Goal: Information Seeking & Learning: Learn about a topic

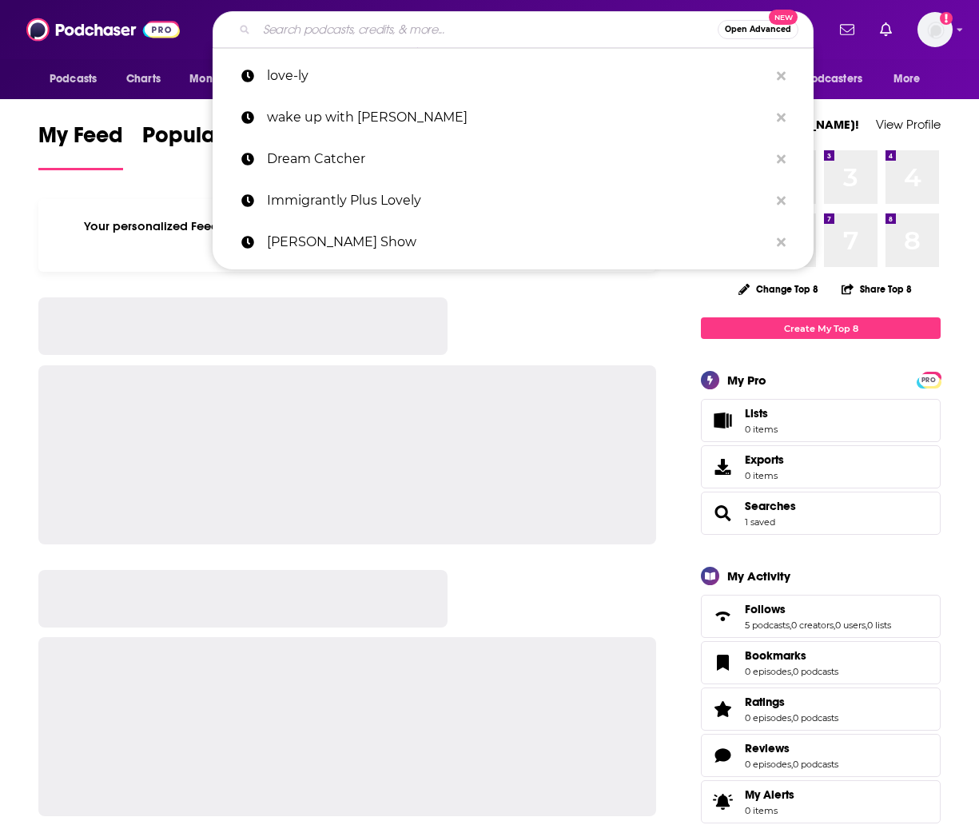
click at [333, 28] on input "Search podcasts, credits, & more..." at bounding box center [487, 30] width 461 height 26
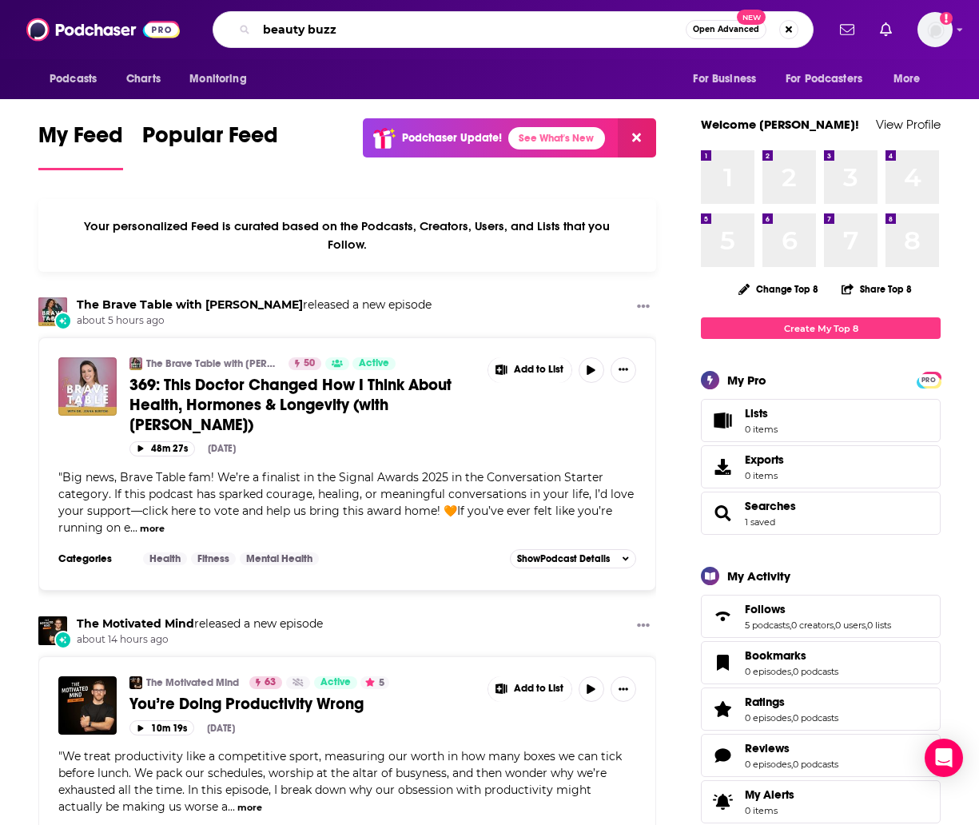
type input "beauty buzz"
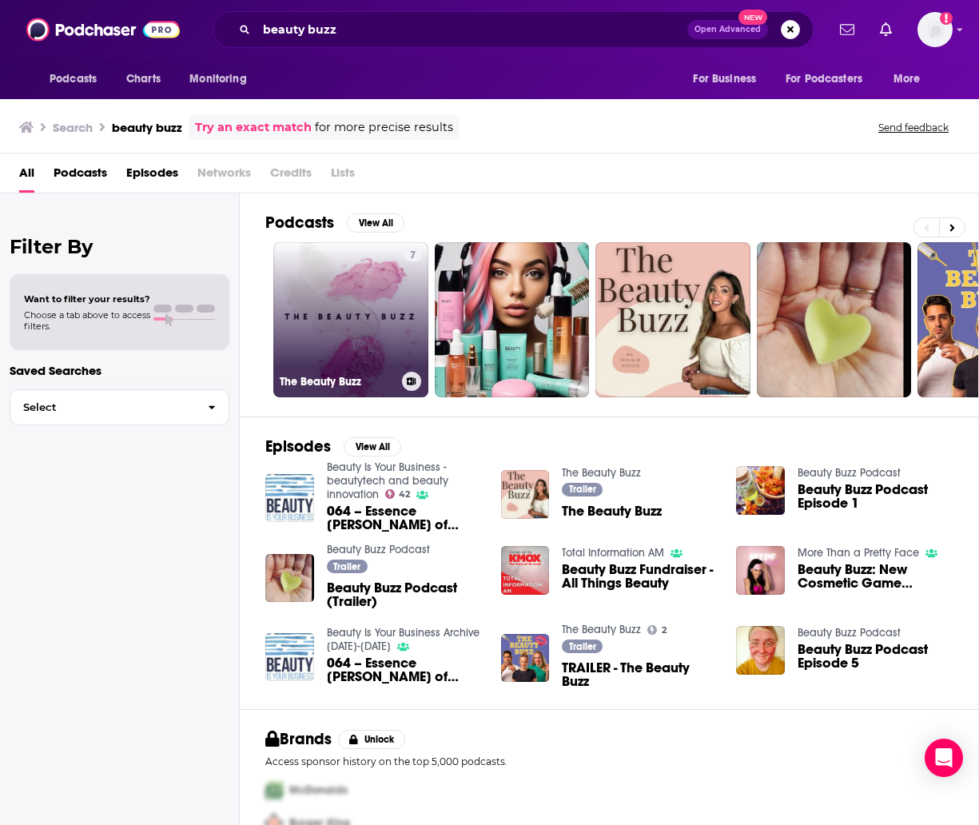
click at [338, 296] on link "7 The Beauty Buzz" at bounding box center [350, 319] width 155 height 155
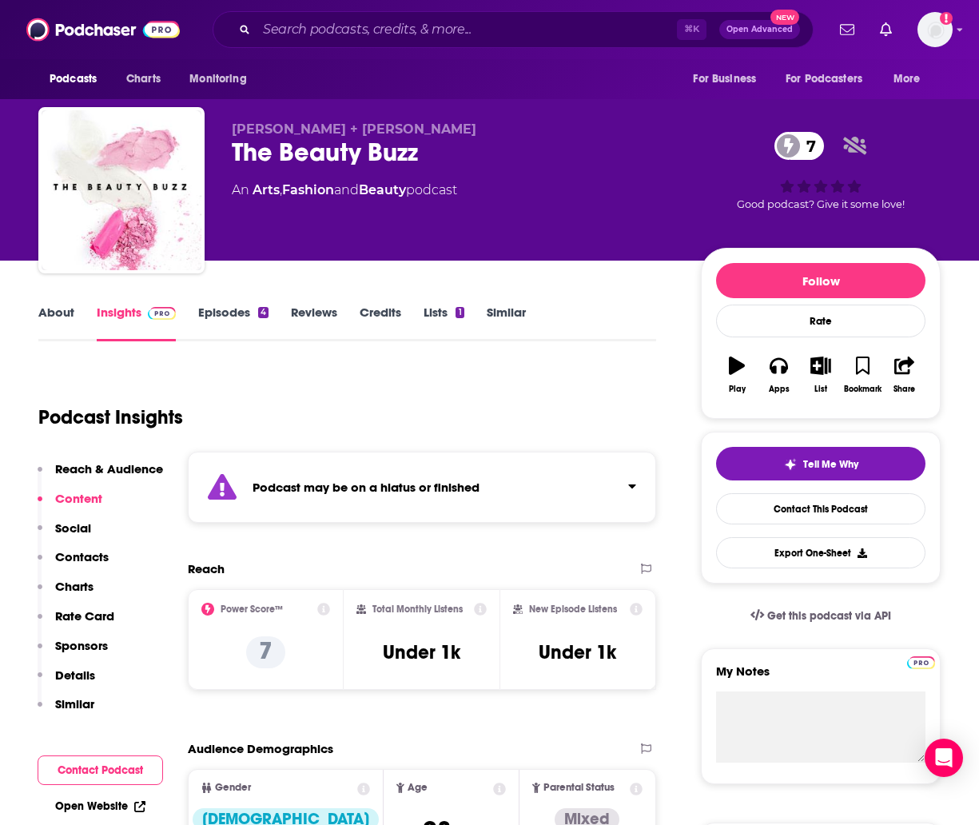
click at [219, 314] on link "Episodes 4" at bounding box center [233, 322] width 70 height 37
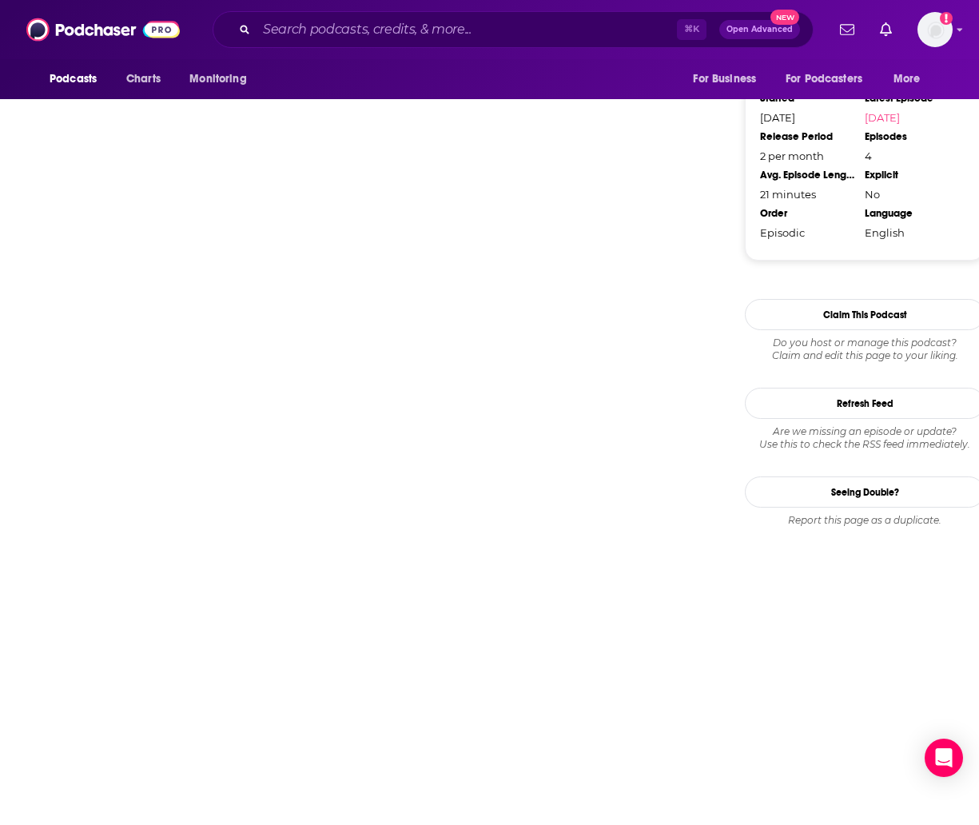
scroll to position [1575, 0]
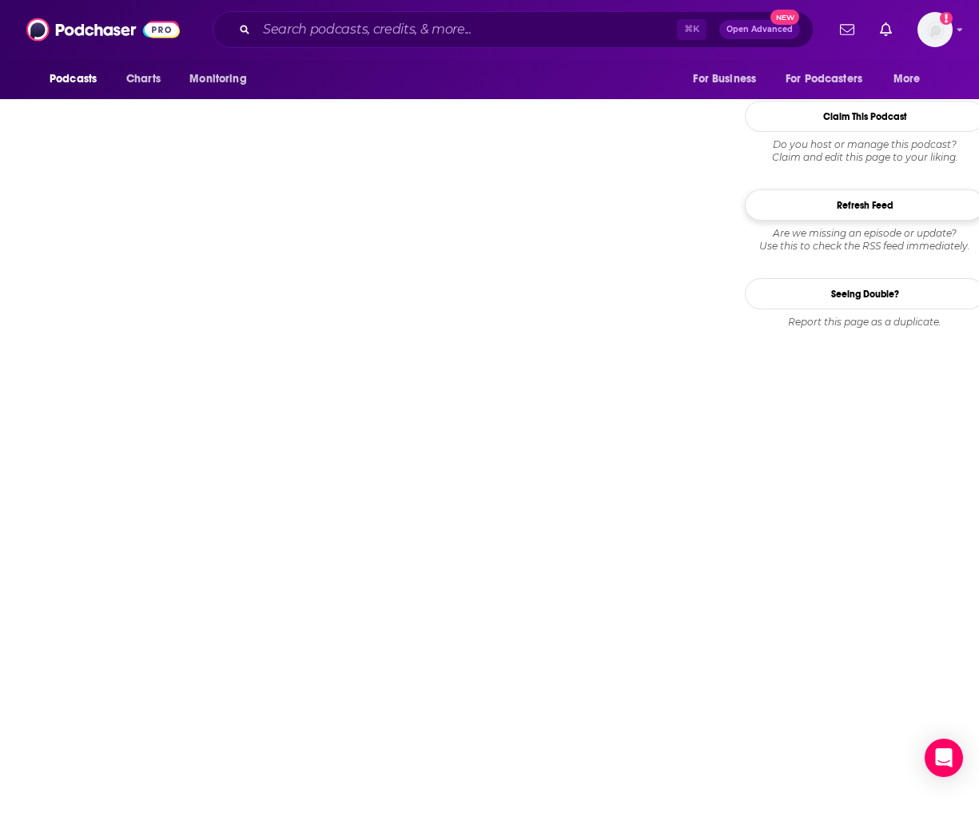
click at [873, 191] on button "Refresh Feed" at bounding box center [865, 204] width 240 height 31
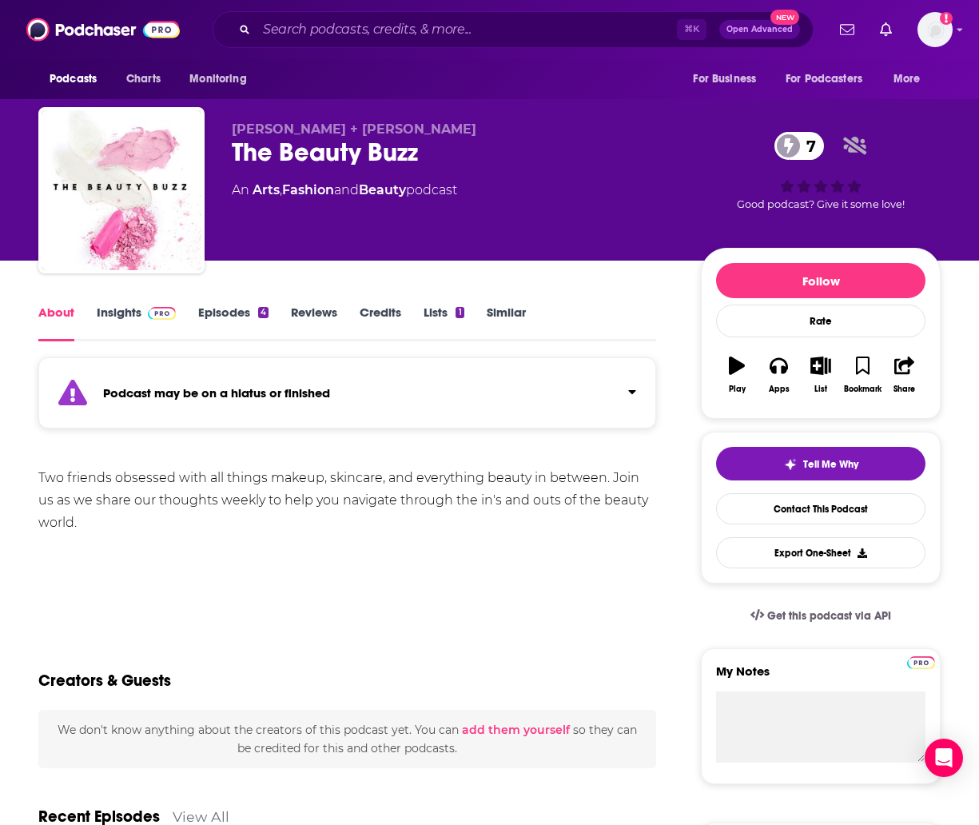
click at [233, 304] on link "Episodes 4" at bounding box center [233, 322] width 70 height 37
